Goal: Task Accomplishment & Management: Complete application form

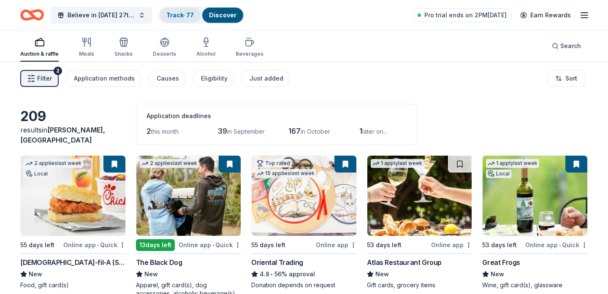
click at [175, 12] on link "Track · 77" at bounding box center [179, 14] width 27 height 7
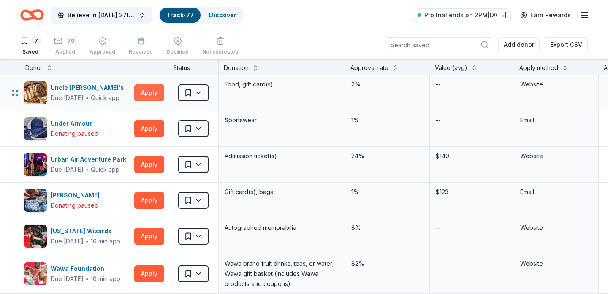
click at [148, 93] on button "Apply" at bounding box center [149, 92] width 30 height 17
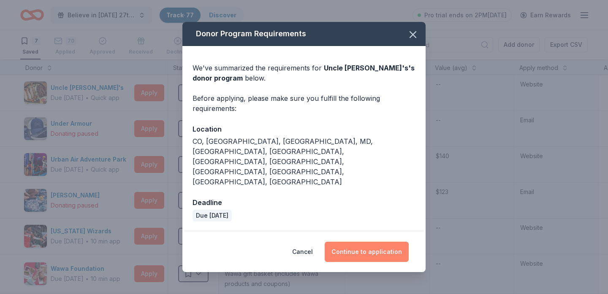
click at [358, 242] on button "Continue to application" at bounding box center [367, 252] width 84 height 20
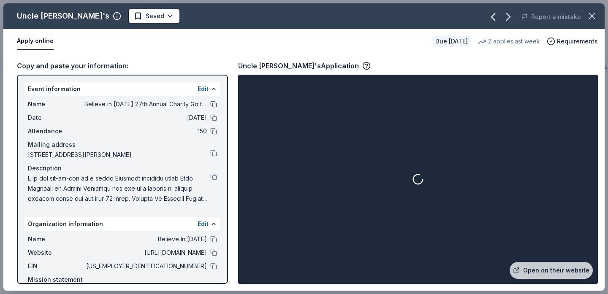
click at [214, 105] on button at bounding box center [213, 104] width 7 height 7
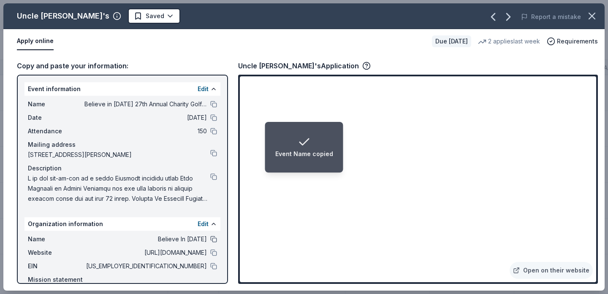
click at [213, 242] on button at bounding box center [213, 239] width 7 height 7
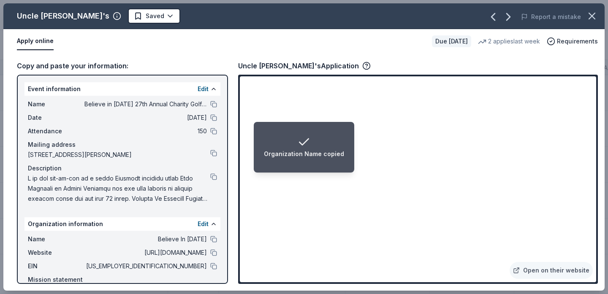
click at [111, 181] on span at bounding box center [119, 189] width 183 height 30
click at [214, 176] on button at bounding box center [213, 177] width 7 height 7
click at [212, 266] on button at bounding box center [213, 266] width 7 height 7
click at [212, 103] on button at bounding box center [213, 104] width 7 height 7
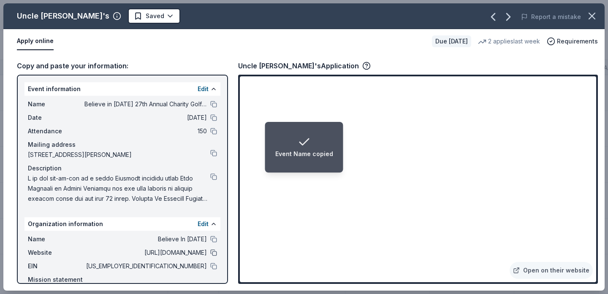
click at [215, 255] on button at bounding box center [213, 253] width 7 height 7
